Goal: Navigation & Orientation: Find specific page/section

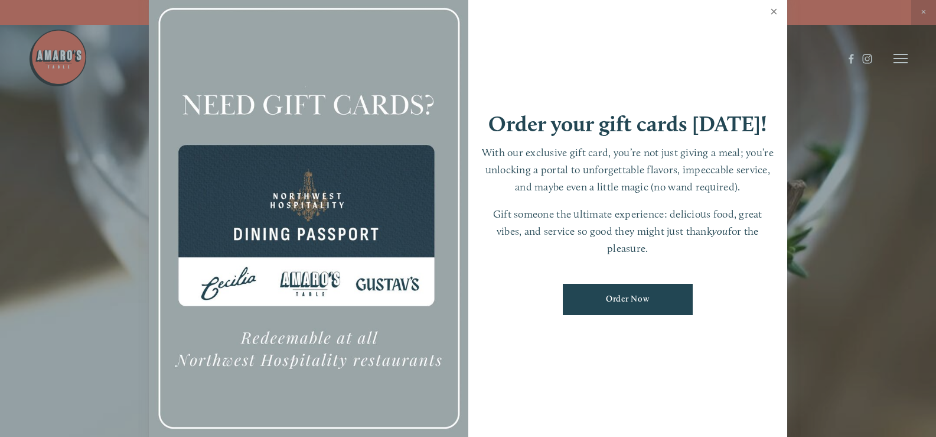
click at [773, 11] on link "Close" at bounding box center [774, 12] width 23 height 33
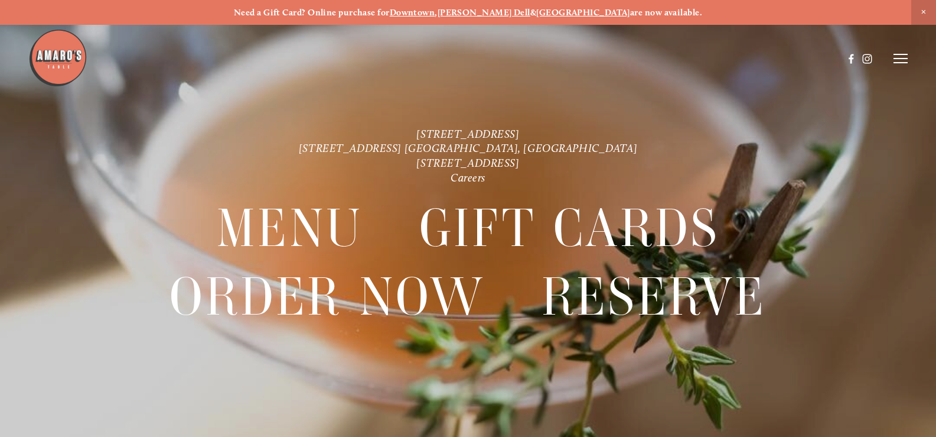
click at [499, 15] on strong "[PERSON_NAME] Dell" at bounding box center [484, 12] width 93 height 11
click at [903, 58] on line at bounding box center [901, 58] width 14 height 0
click at [759, 60] on span "Visit" at bounding box center [762, 58] width 17 height 10
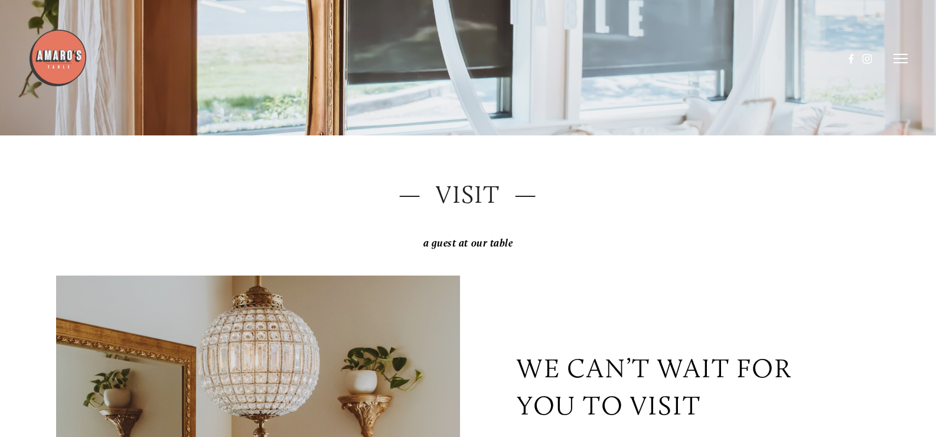
scroll to position [118, 0]
